Goal: Navigation & Orientation: Find specific page/section

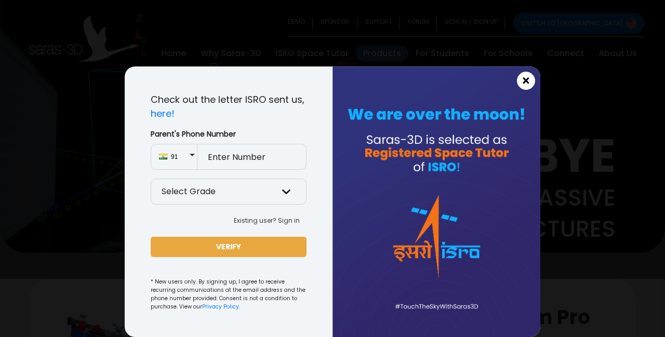
click at [530, 82] on span "×" at bounding box center [525, 81] width 9 height 14
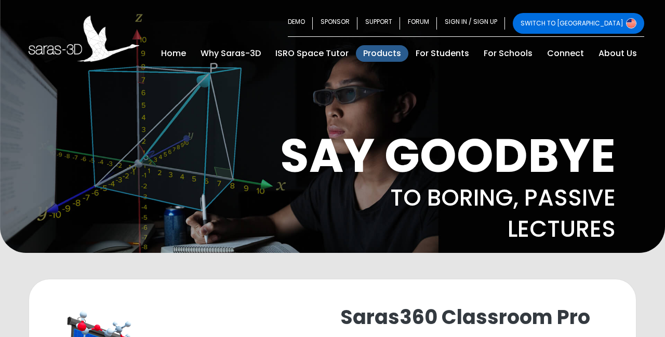
click at [627, 27] on link "SWITCH TO [GEOGRAPHIC_DATA]" at bounding box center [578, 23] width 131 height 21
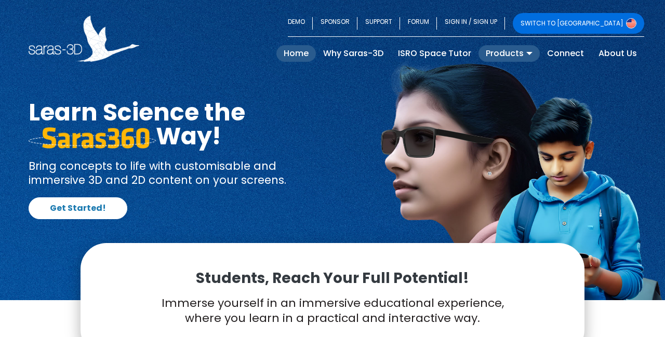
click at [511, 57] on link "Products" at bounding box center [508, 53] width 61 height 17
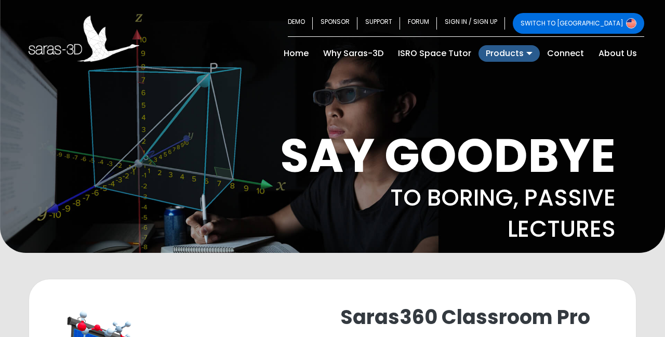
click at [514, 58] on link "Products" at bounding box center [508, 53] width 61 height 17
click at [515, 61] on link "Products" at bounding box center [508, 53] width 61 height 17
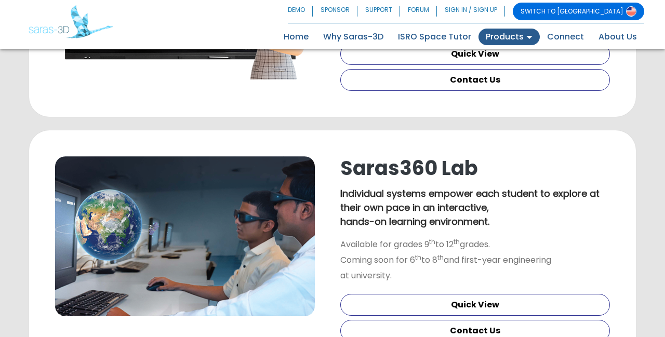
scroll to position [620, 0]
